Goal: Task Accomplishment & Management: Complete application form

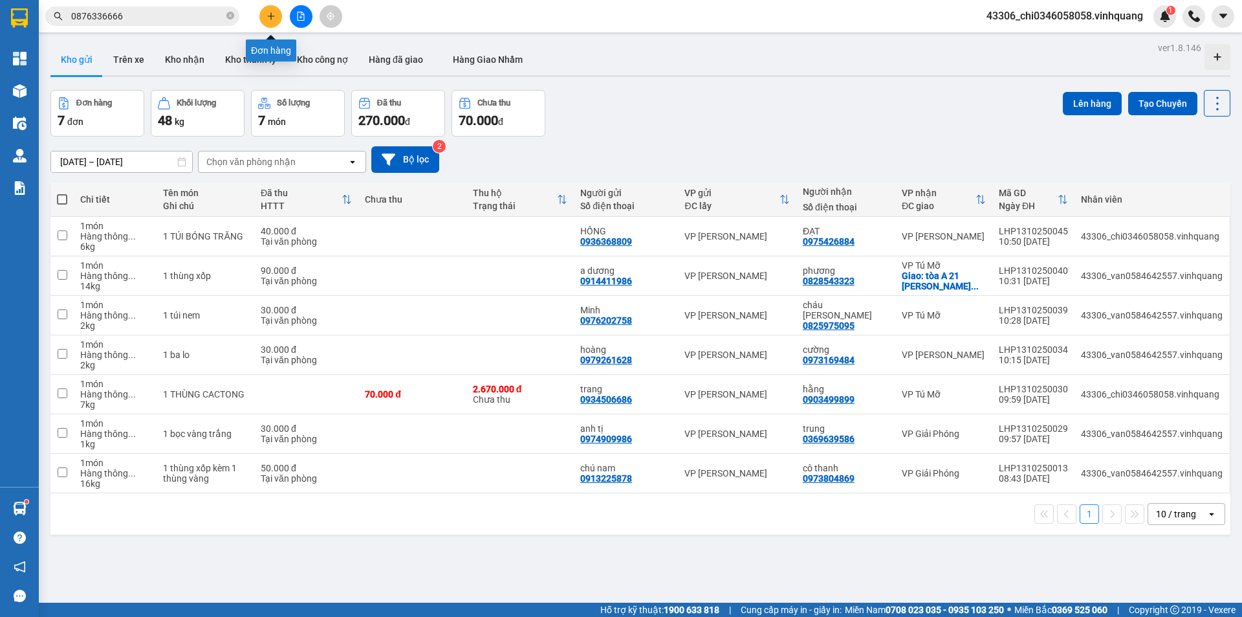
click at [270, 16] on icon "plus" at bounding box center [271, 16] width 9 height 9
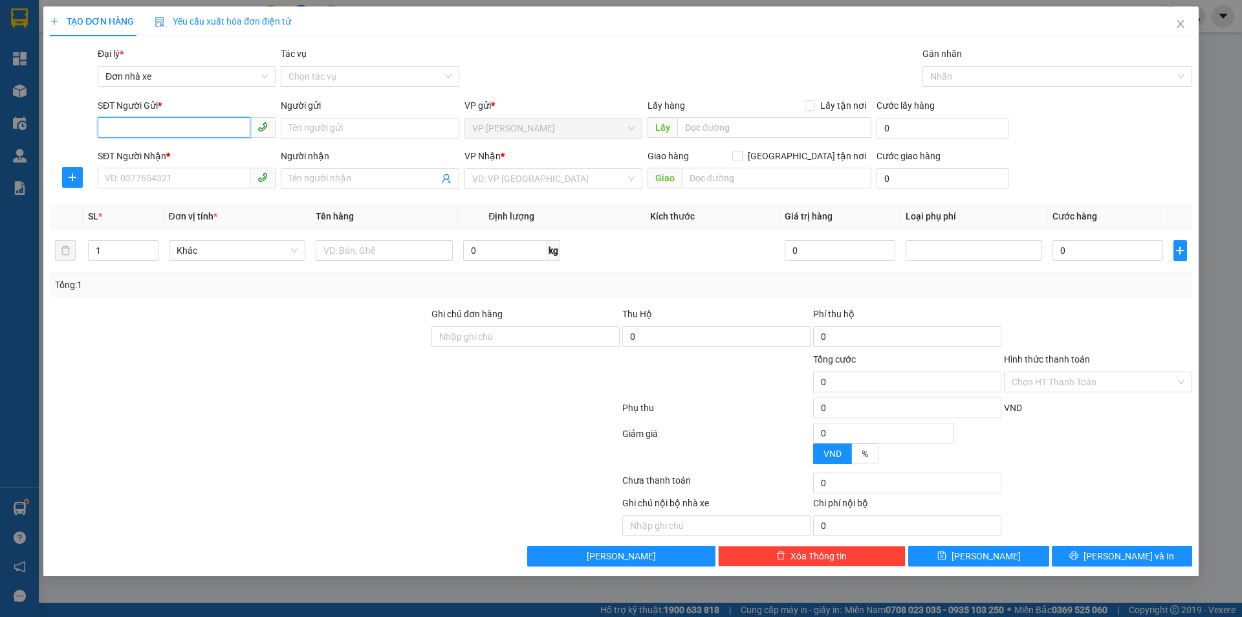
click at [168, 126] on input "SĐT Người Gửi *" at bounding box center [174, 127] width 153 height 21
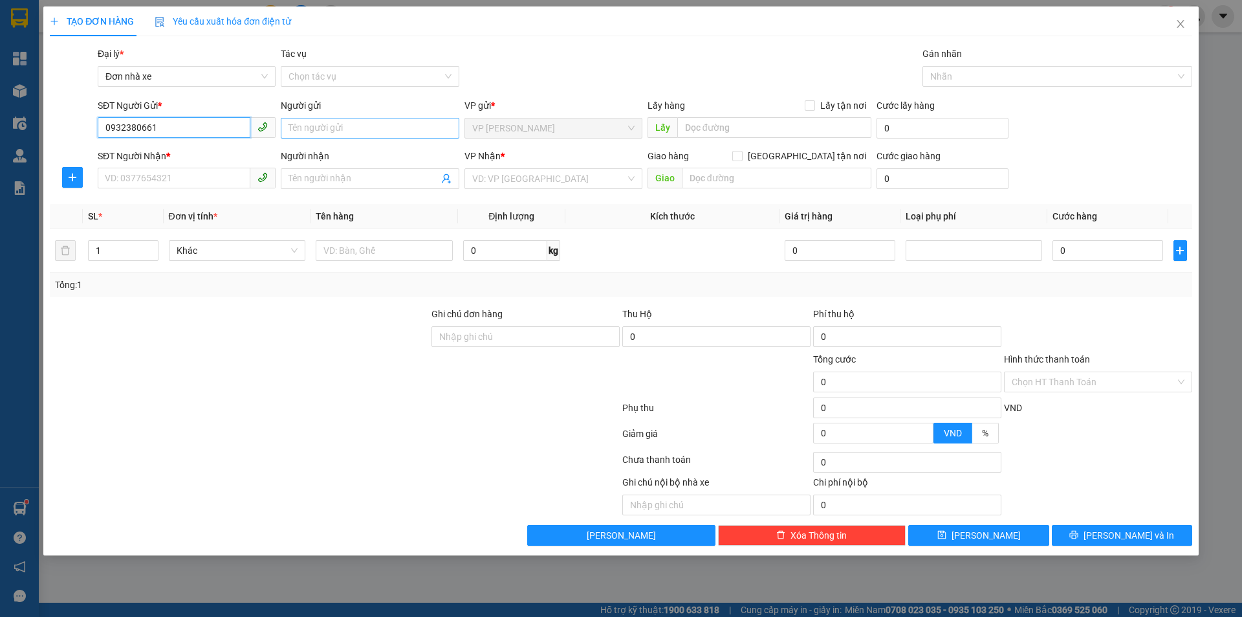
type input "0932380661"
click at [325, 127] on input "Người gửi" at bounding box center [370, 128] width 178 height 21
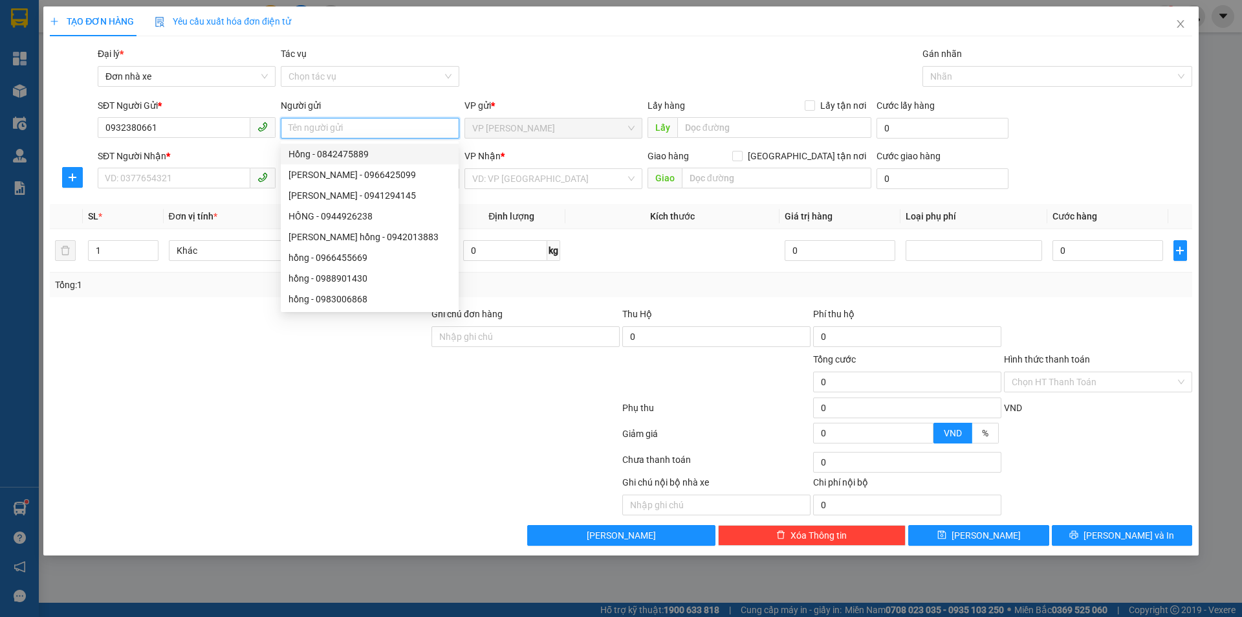
click at [305, 126] on input "Người gửi" at bounding box center [370, 128] width 178 height 21
type input "CƯỜNG"
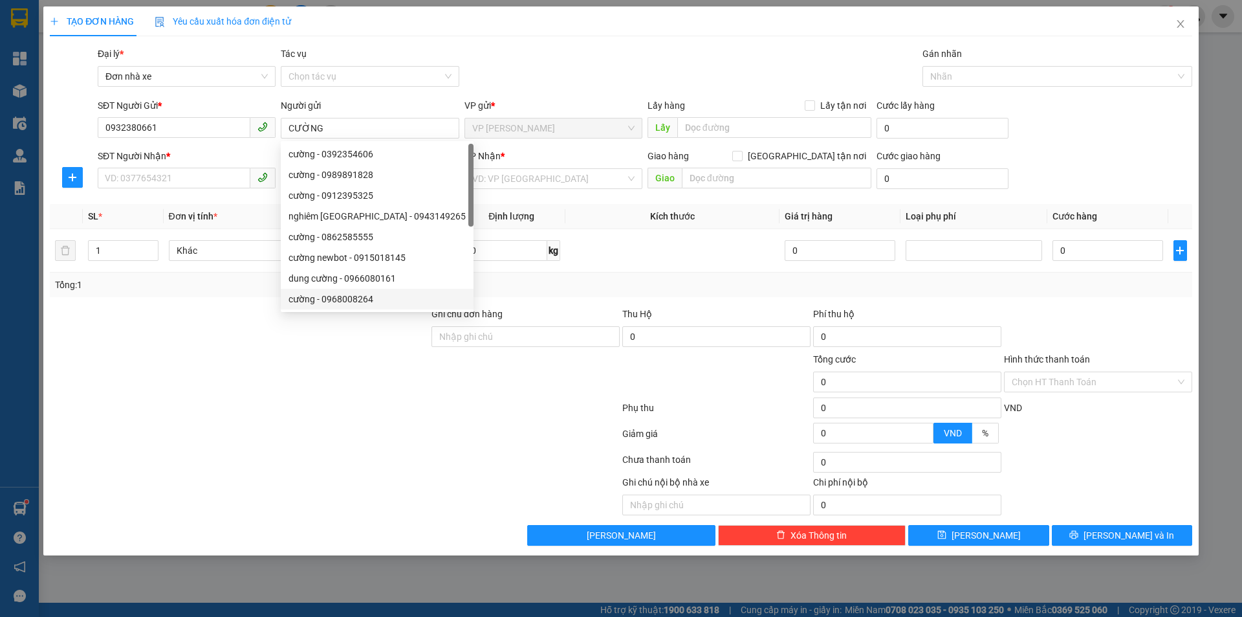
click at [287, 382] on div at bounding box center [240, 374] width 382 height 45
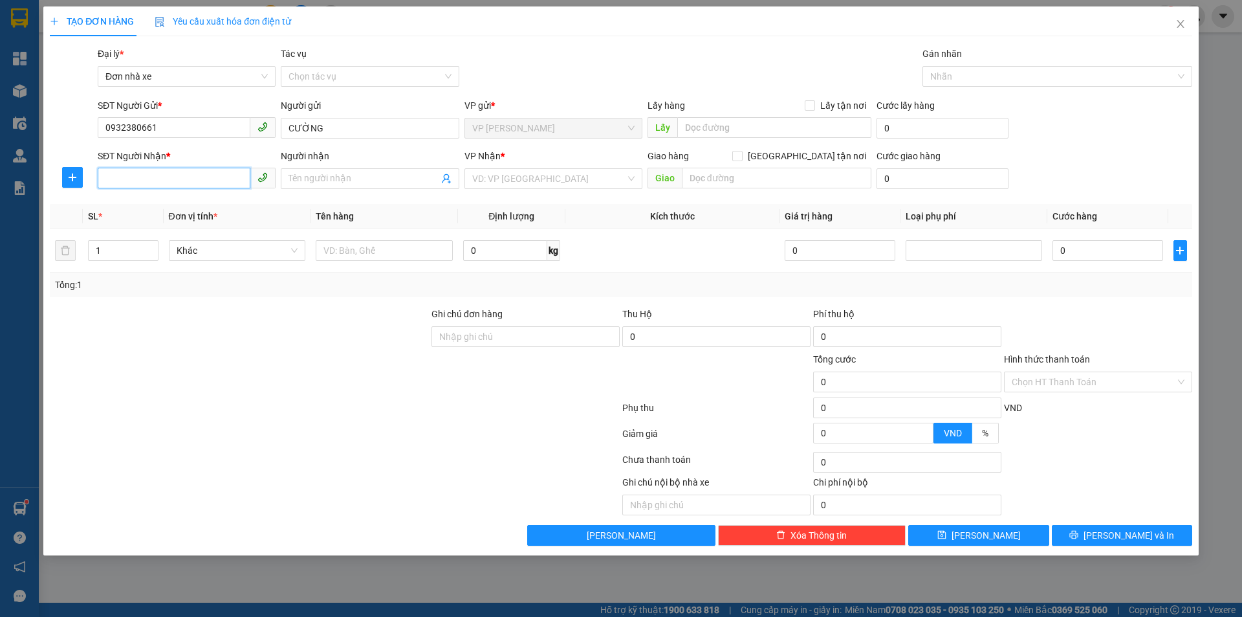
click at [198, 177] on input "SĐT Người Nhận *" at bounding box center [174, 178] width 153 height 21
type input "0932380661"
click at [178, 201] on div "0932380661 - cường" at bounding box center [186, 204] width 162 height 14
type input "cường"
type input "0932380661"
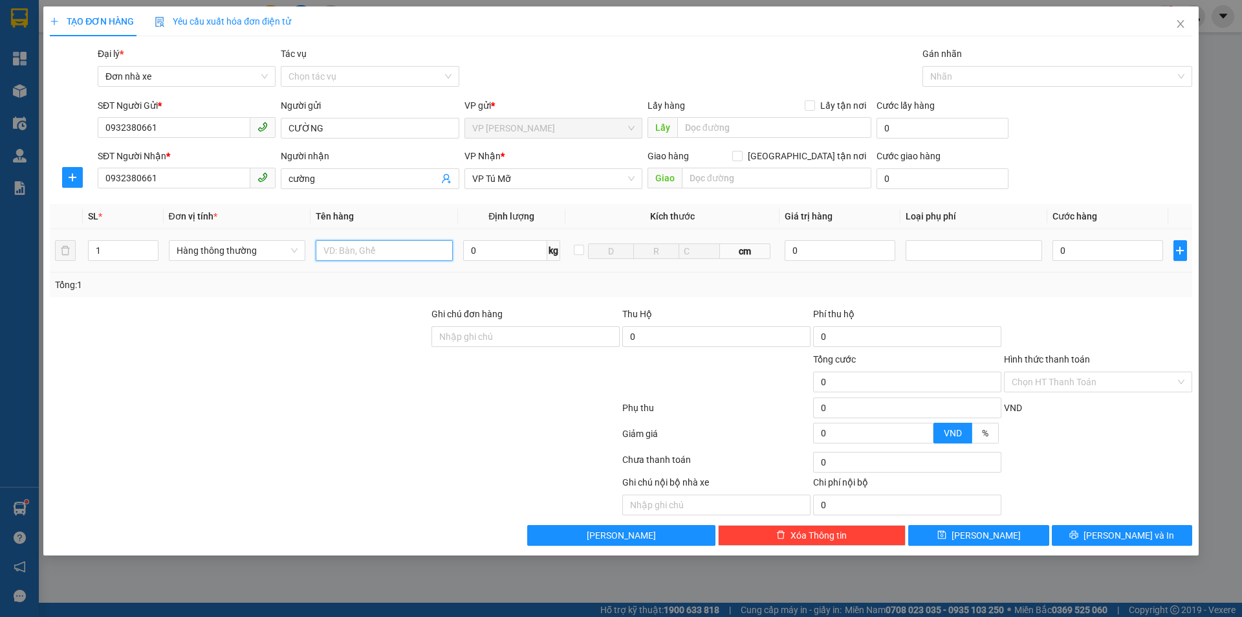
click at [377, 250] on input "text" at bounding box center [384, 250] width 137 height 21
type input "1 PHONG BÌ NHỎ"
click at [479, 255] on input "0" at bounding box center [505, 250] width 84 height 21
type input "1"
click at [1090, 324] on div at bounding box center [1098, 329] width 191 height 45
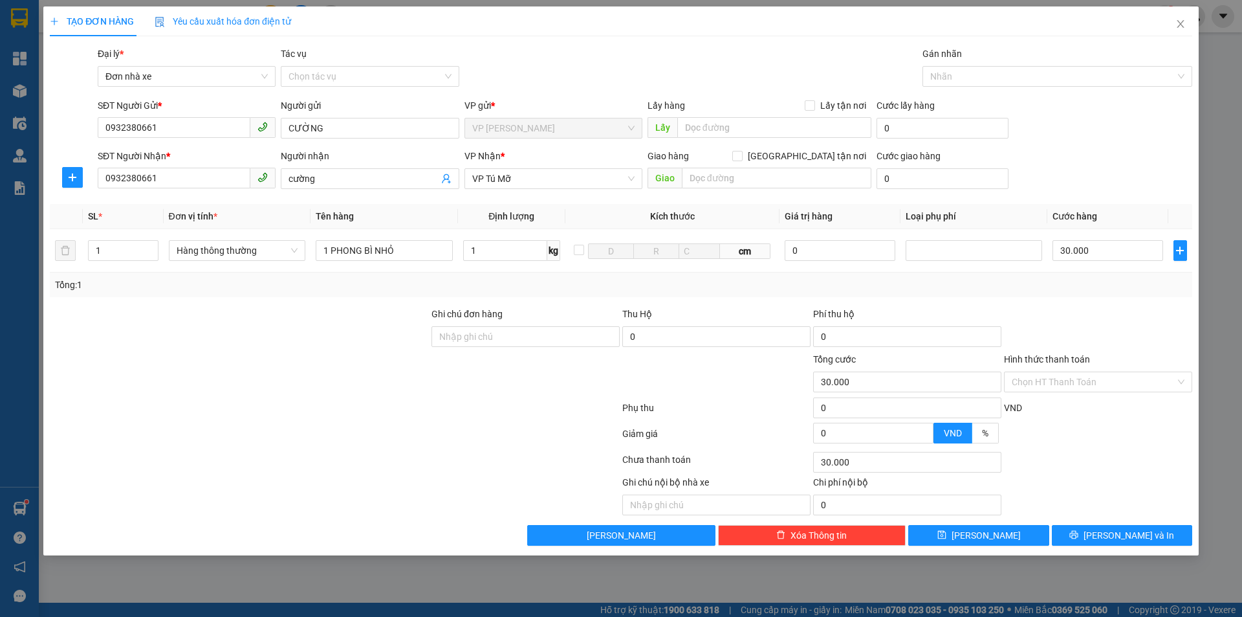
type input "30.000"
click at [1085, 379] on input "Hình thức thanh toán" at bounding box center [1094, 381] width 164 height 19
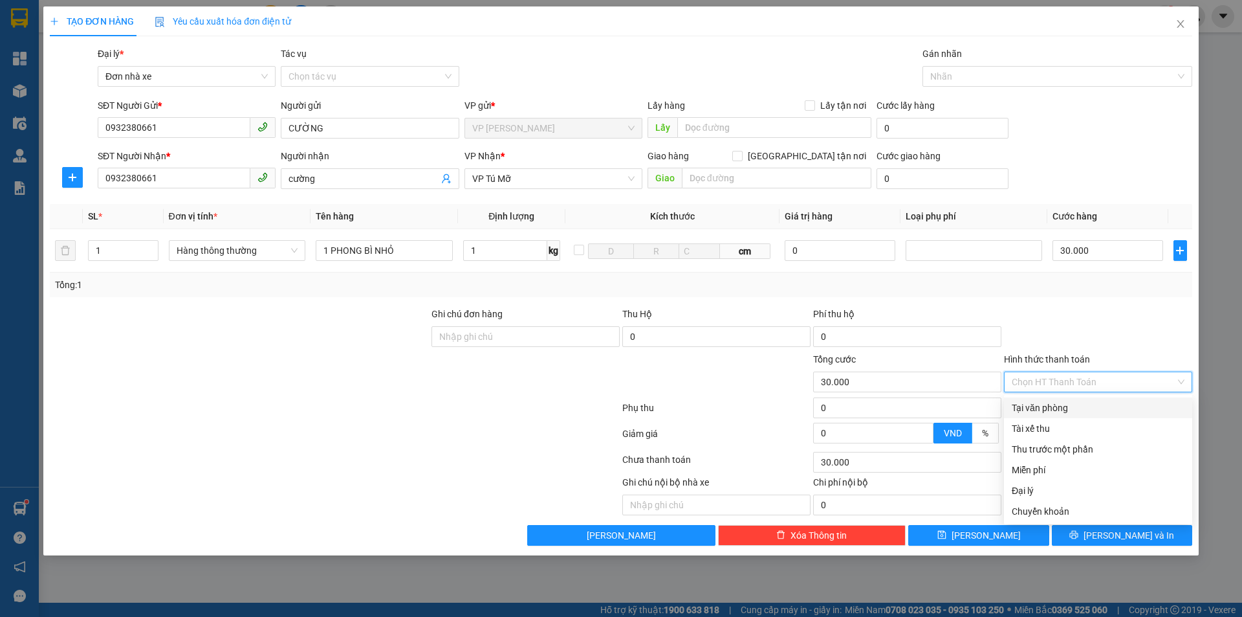
click at [1081, 404] on div "Tại văn phòng" at bounding box center [1098, 408] width 173 height 14
type input "0"
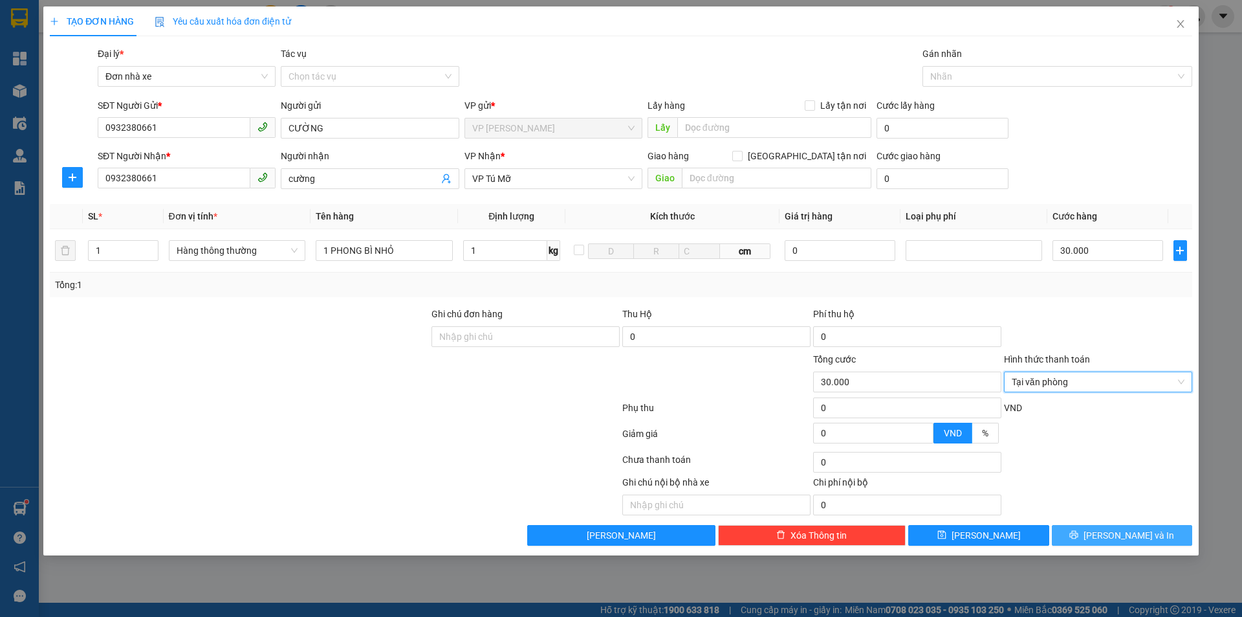
click at [1139, 531] on span "[PERSON_NAME] và In" at bounding box center [1129, 535] width 91 height 14
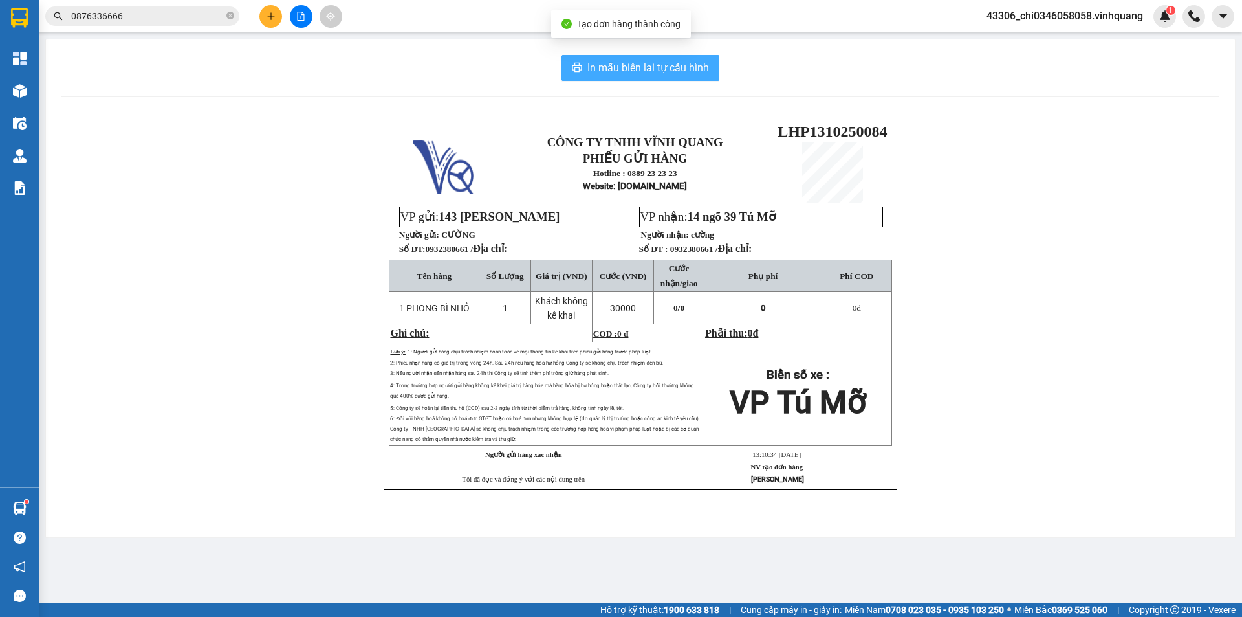
click at [621, 59] on button "In mẫu biên lai tự cấu hình" at bounding box center [641, 68] width 158 height 26
